Goal: Task Accomplishment & Management: Complete application form

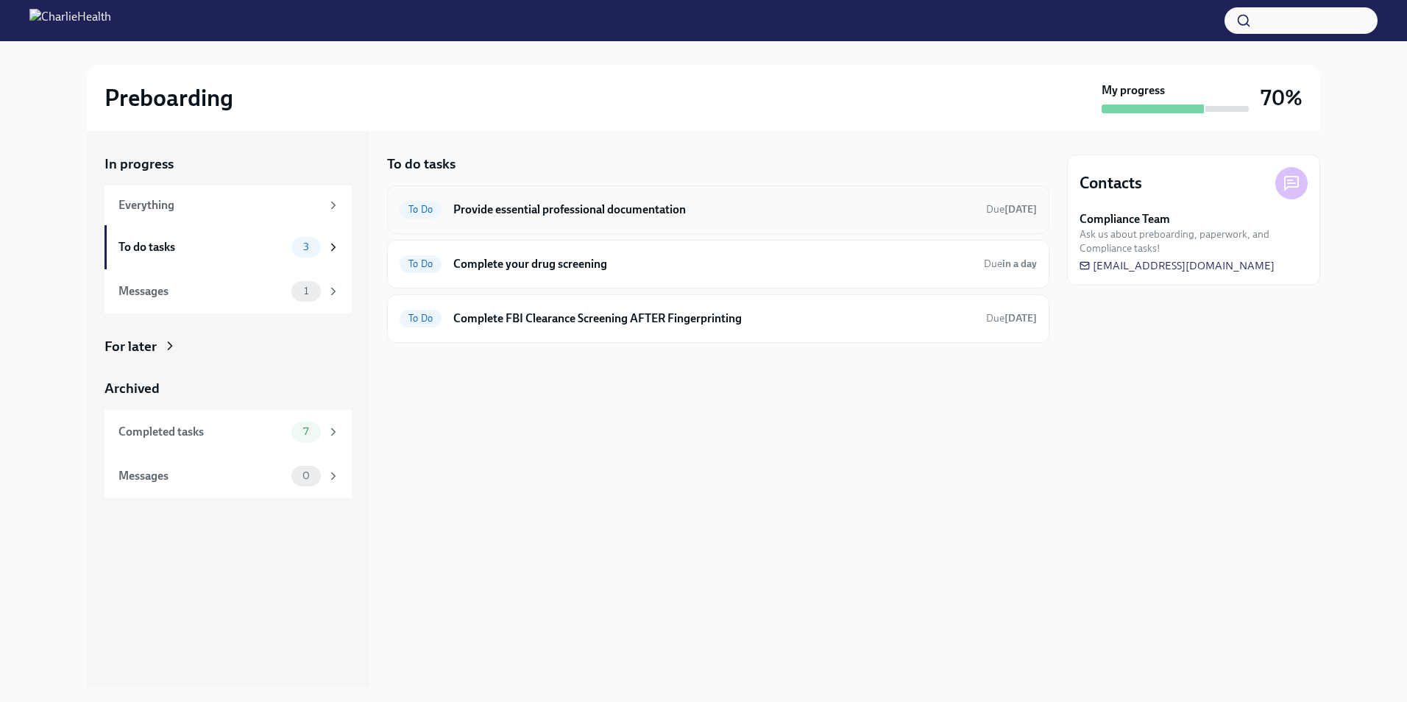
click at [601, 219] on div "To Do Provide essential professional documentation Due [DATE]" at bounding box center [718, 210] width 637 height 24
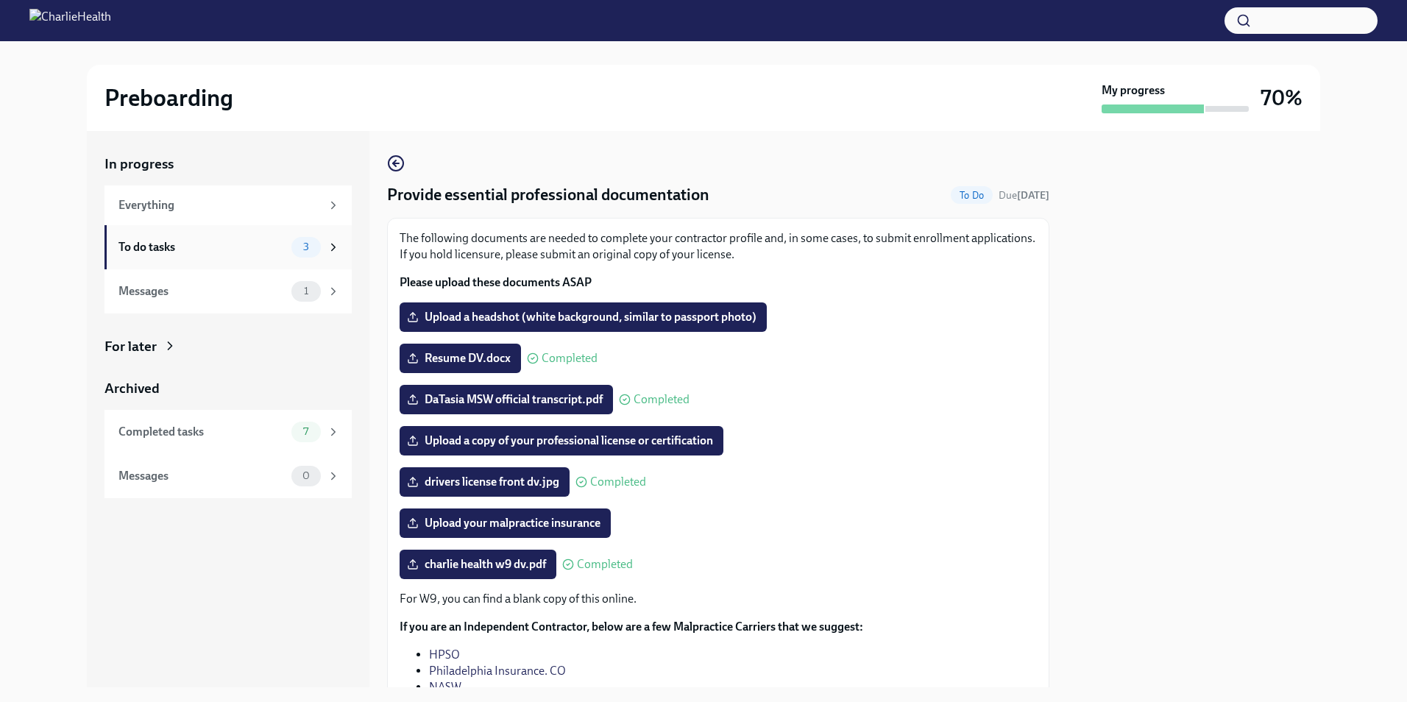
click at [302, 252] on span "3" at bounding box center [306, 246] width 24 height 11
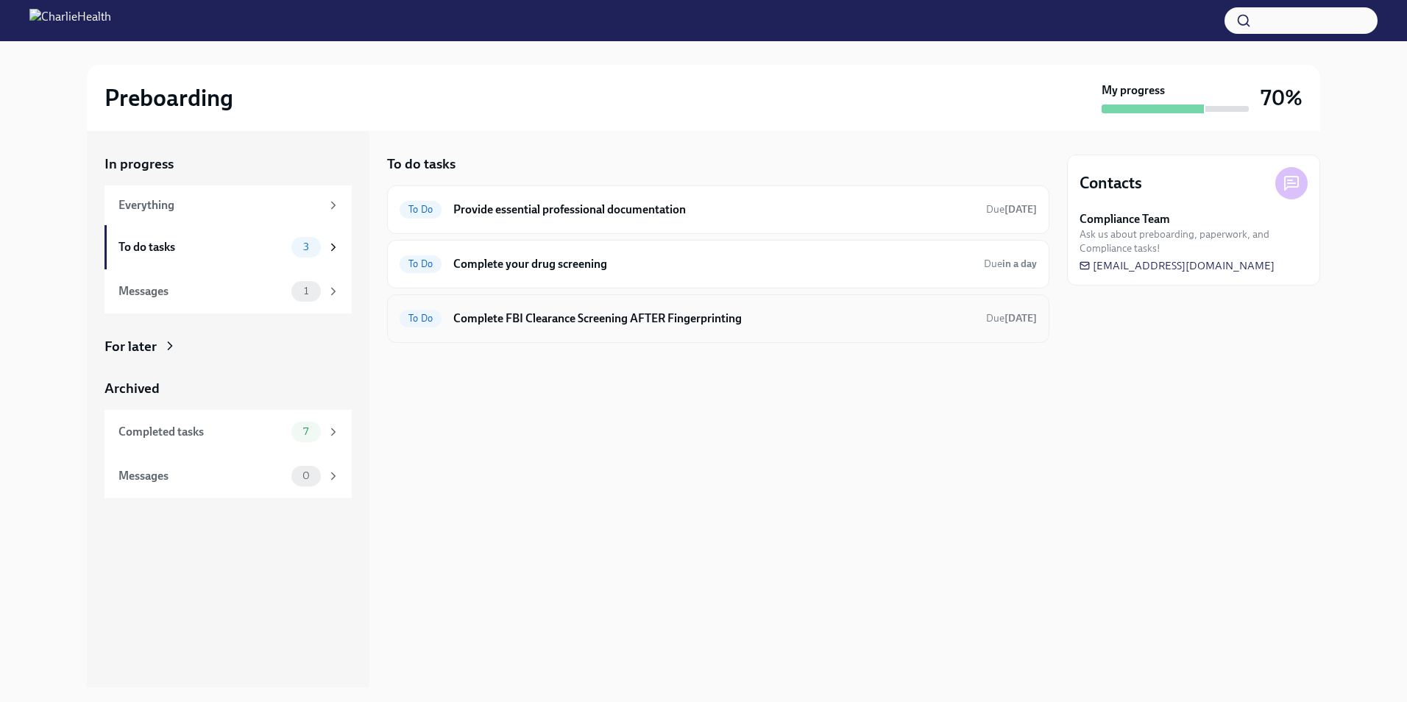
click at [562, 330] on div "To Do Complete FBI Clearance Screening AFTER Fingerprinting Due [DATE]" at bounding box center [718, 318] width 662 height 49
click at [562, 323] on h6 "Complete FBI Clearance Screening AFTER Fingerprinting" at bounding box center [713, 319] width 521 height 16
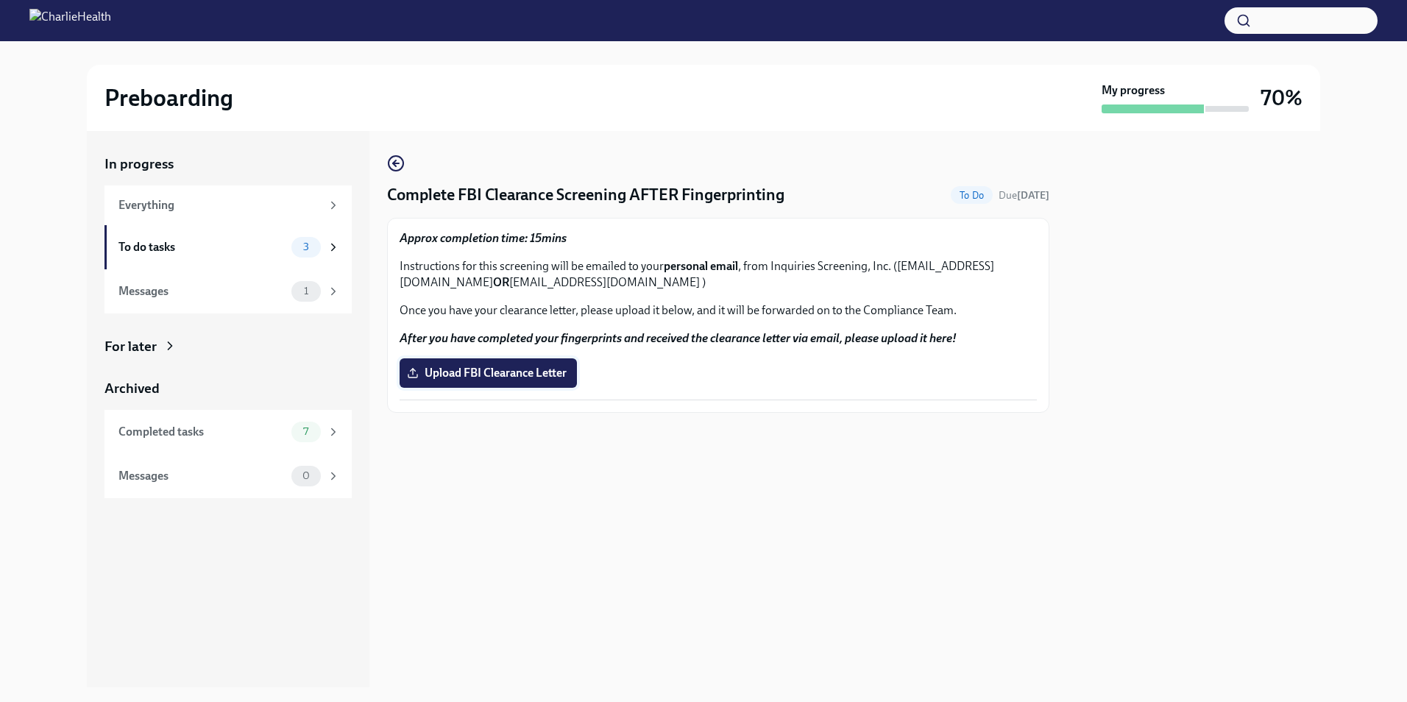
click at [532, 366] on span "Upload FBI Clearance Letter" at bounding box center [488, 373] width 157 height 15
click at [0, 0] on input "Upload FBI Clearance Letter" at bounding box center [0, 0] width 0 height 0
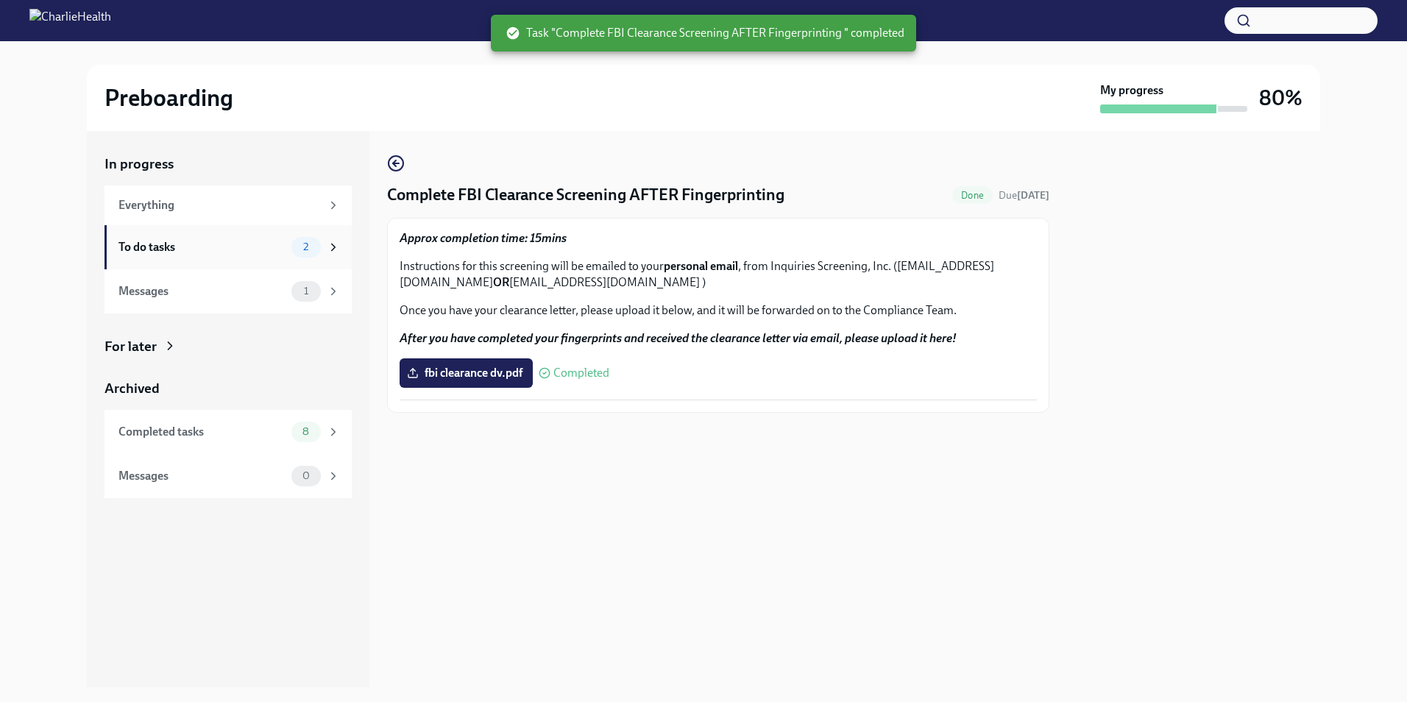
click at [237, 244] on div "To do tasks" at bounding box center [201, 247] width 167 height 16
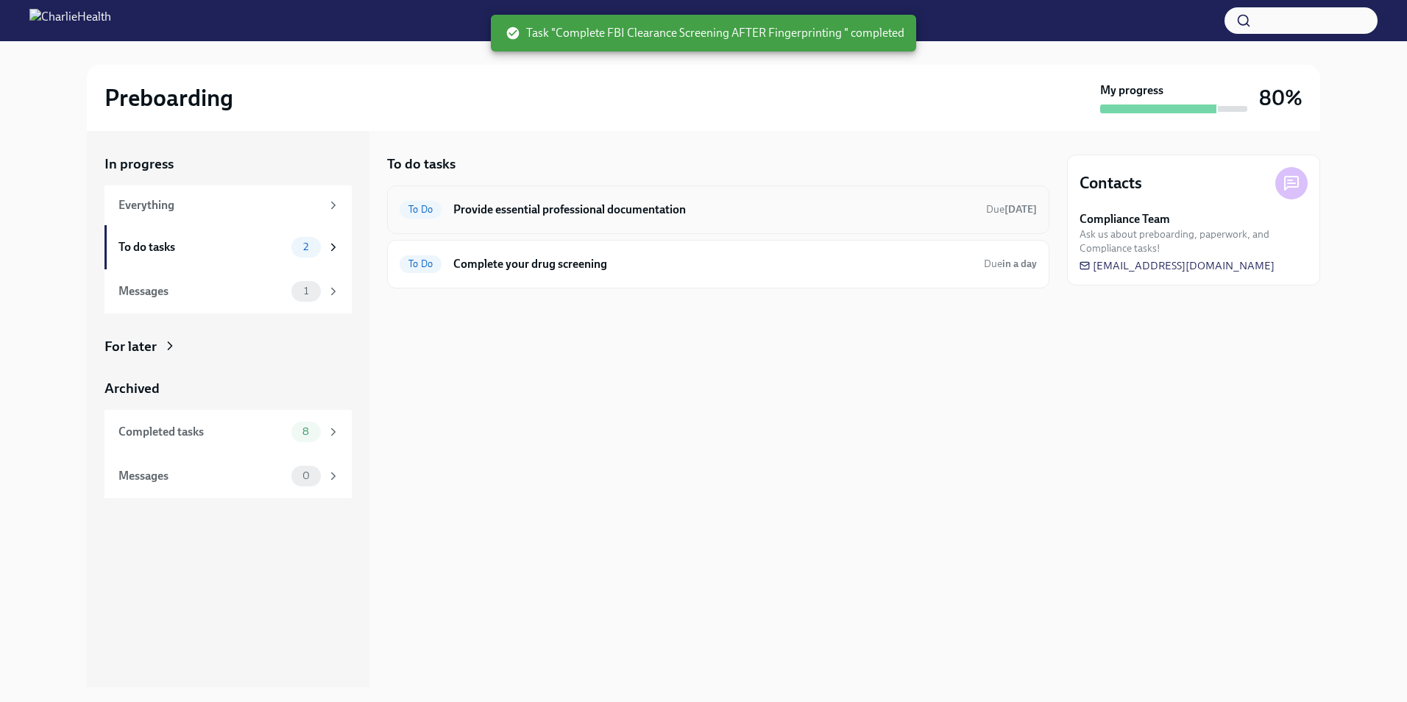
click at [615, 208] on h6 "Provide essential professional documentation" at bounding box center [713, 210] width 521 height 16
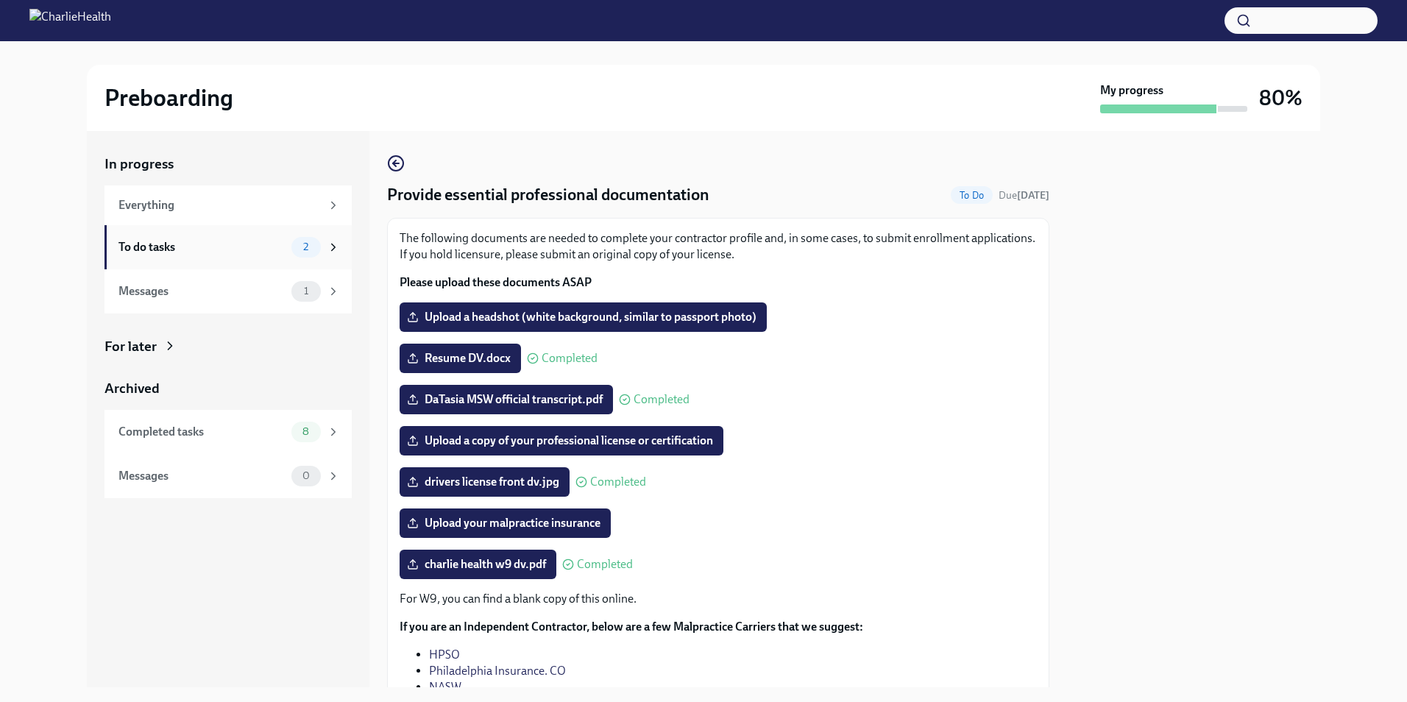
click at [224, 244] on div "To do tasks" at bounding box center [201, 247] width 167 height 16
